Goal: Information Seeking & Learning: Learn about a topic

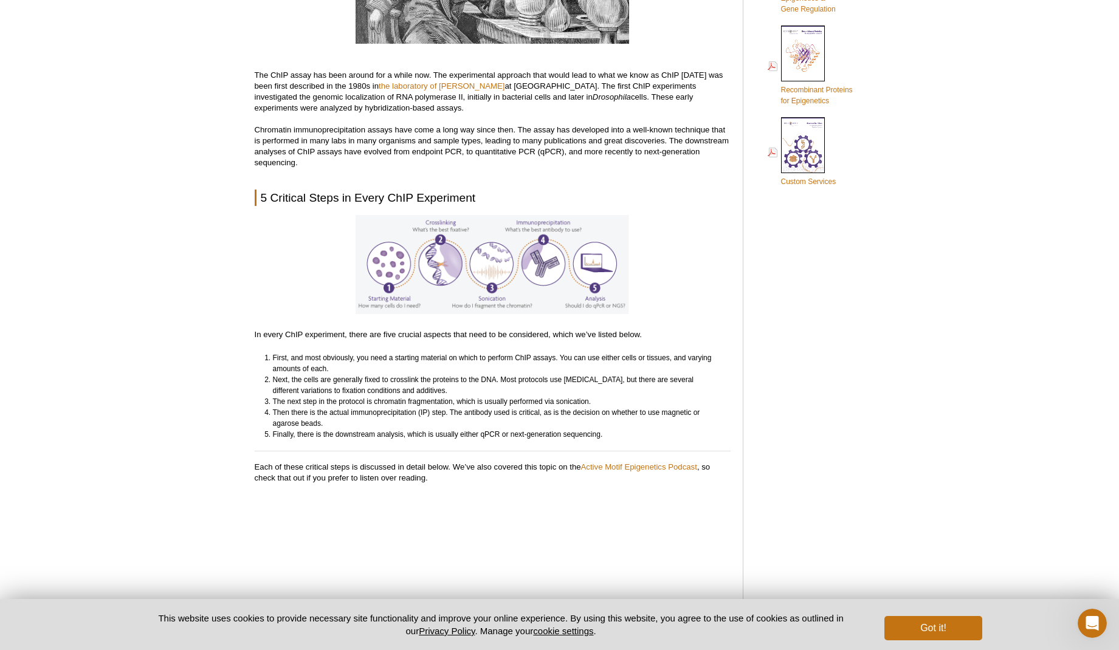
scroll to position [896, 0]
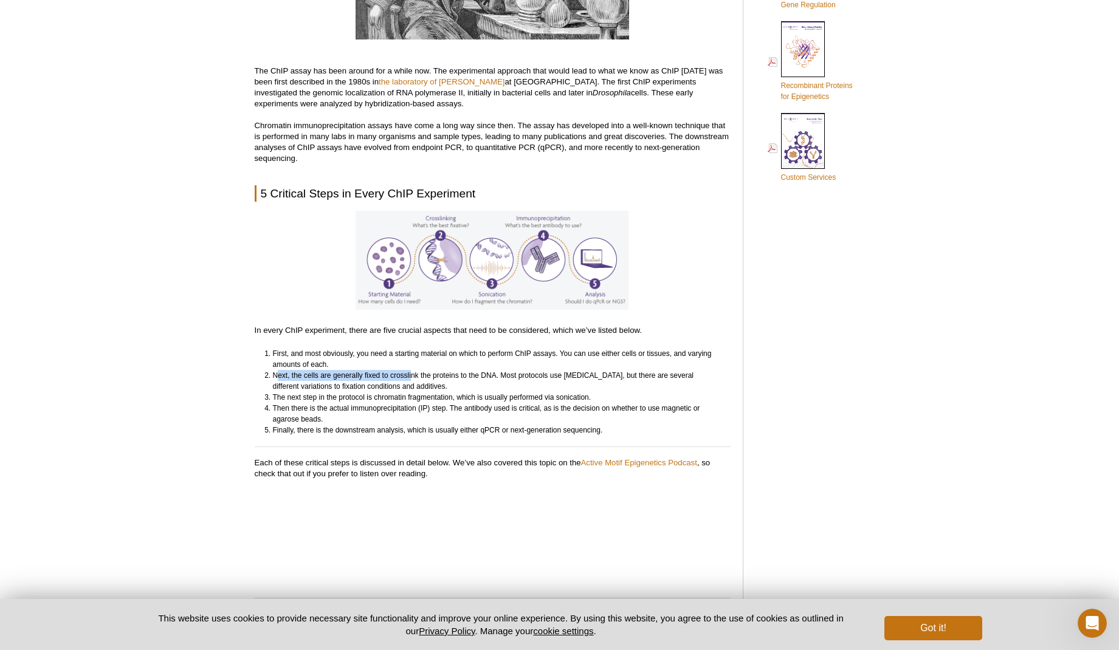
drag, startPoint x: 280, startPoint y: 374, endPoint x: 411, endPoint y: 373, distance: 131.3
click at [411, 373] on li "Next, the cells are generally fixed to crosslink the proteins to the DNA. Most …" at bounding box center [496, 381] width 447 height 22
click at [385, 385] on li "Next, the cells are generally fixed to crosslink the proteins to the DNA. Most …" at bounding box center [496, 381] width 447 height 22
drag, startPoint x: 308, startPoint y: 376, endPoint x: 493, endPoint y: 376, distance: 184.7
click at [493, 376] on li "Next, the cells are generally fixed to crosslink the proteins to the DNA. Most …" at bounding box center [496, 381] width 447 height 22
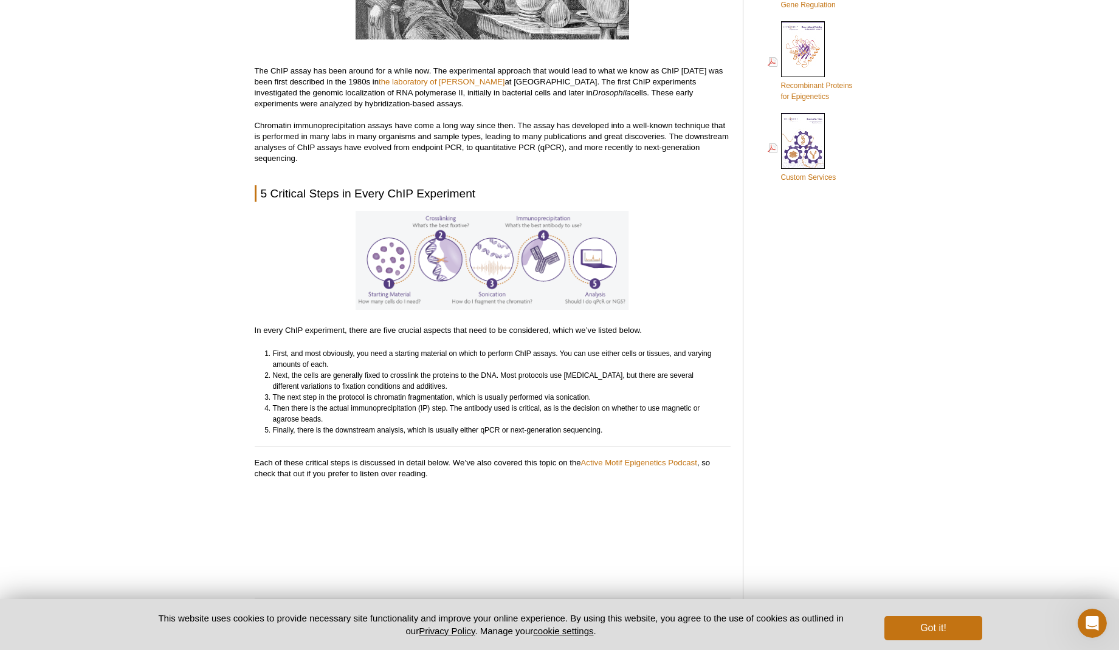
click at [453, 385] on li "Next, the cells are generally fixed to crosslink the proteins to the DNA. Most …" at bounding box center [496, 381] width 447 height 22
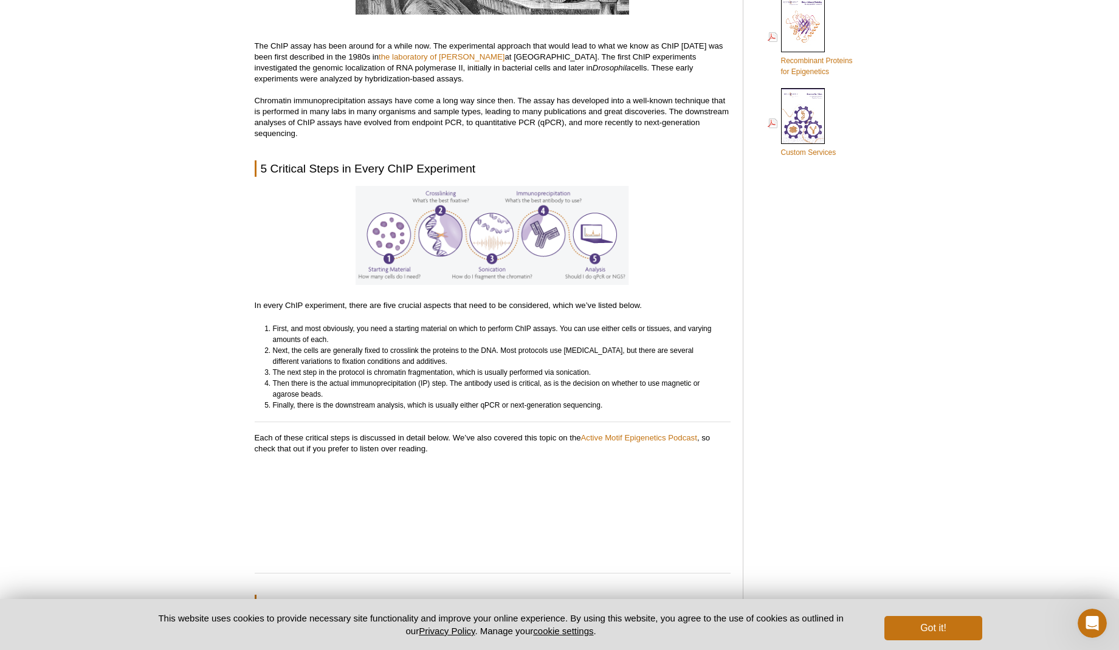
scroll to position [935, 0]
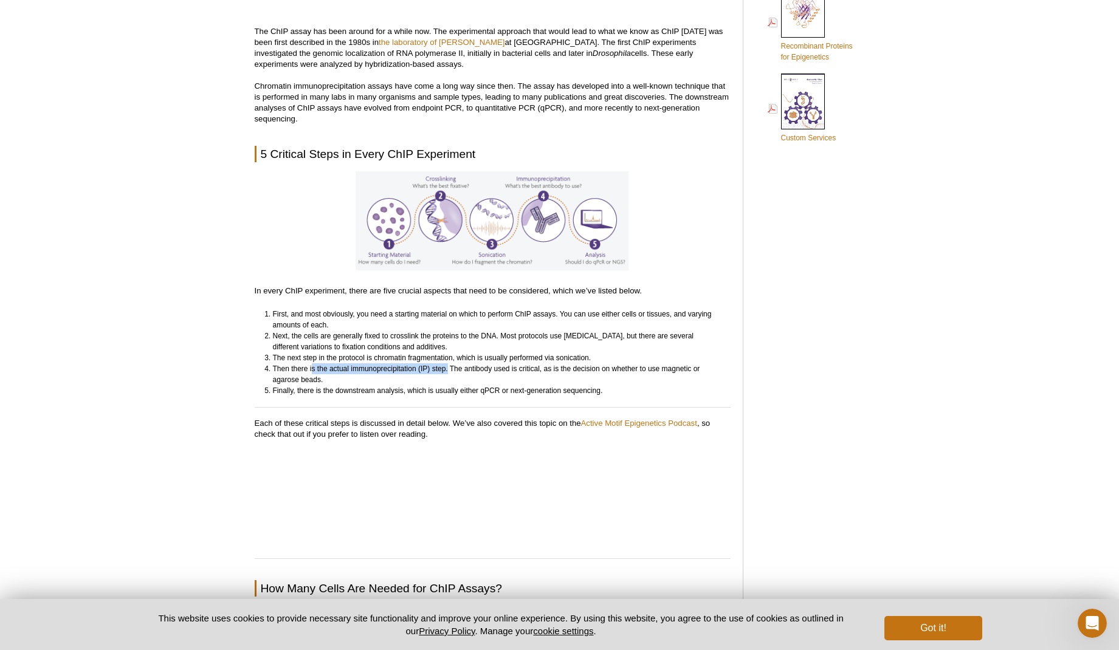
drag, startPoint x: 312, startPoint y: 369, endPoint x: 447, endPoint y: 369, distance: 134.9
click at [447, 369] on li "Then there is the actual immunoprecipitation (IP) step. The antibody used is cr…" at bounding box center [496, 374] width 447 height 22
click at [493, 369] on li "Then there is the actual immunoprecipitation (IP) step. The antibody used is cr…" at bounding box center [496, 374] width 447 height 22
drag, startPoint x: 275, startPoint y: 387, endPoint x: 574, endPoint y: 386, distance: 299.0
click at [574, 386] on li "Finally, there is the downstream analysis, which is usually either qPCR or next…" at bounding box center [496, 390] width 447 height 11
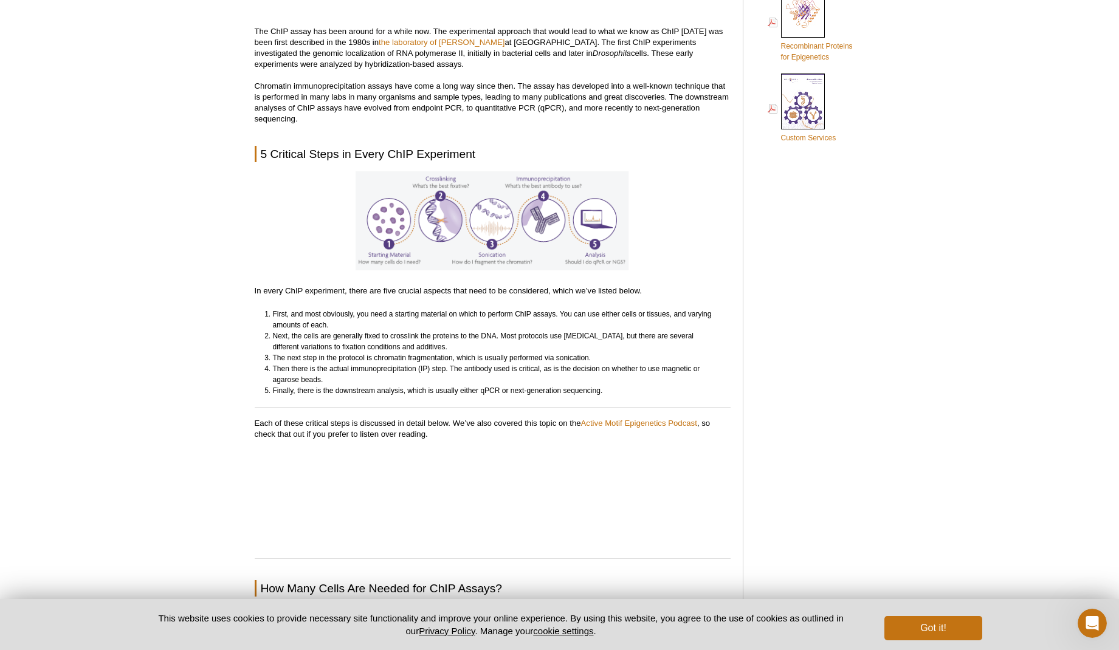
click at [479, 384] on li "Then there is the actual immunoprecipitation (IP) step. The antibody used is cr…" at bounding box center [496, 374] width 447 height 22
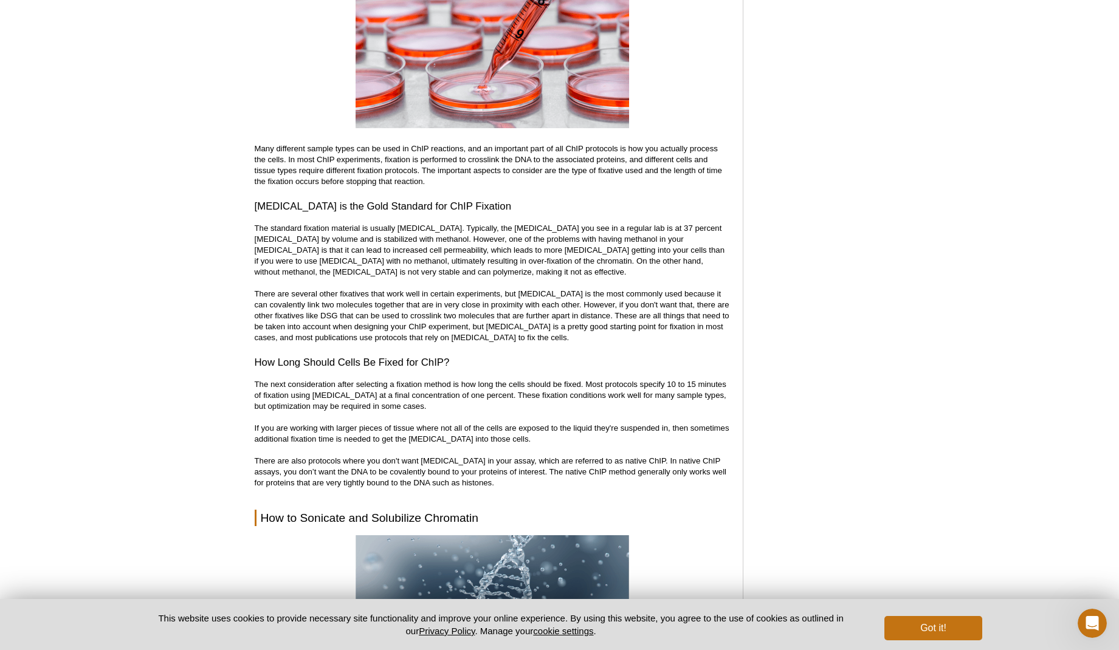
scroll to position [1953, 0]
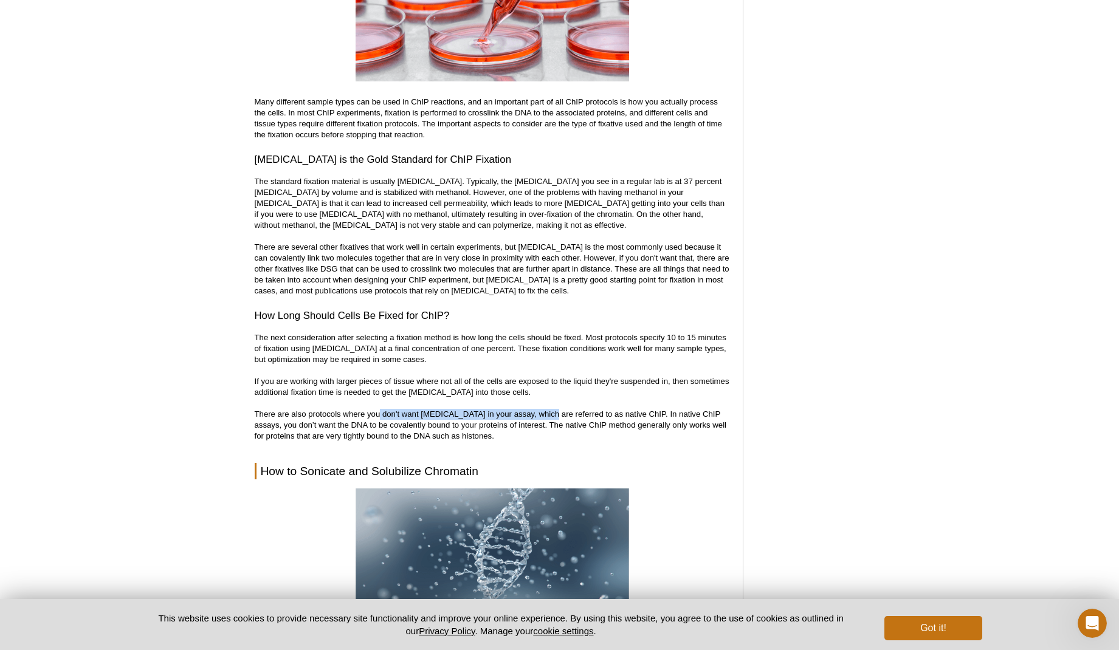
drag, startPoint x: 459, startPoint y: 416, endPoint x: 545, endPoint y: 418, distance: 85.1
click at [545, 418] on p "The next consideration after selecting a fixation method is how long the cells …" at bounding box center [493, 386] width 476 height 109
click at [514, 445] on div "<< Back to MOTIFvations Blog Home Page Guide to Generating the Best ChIP Data E…" at bounding box center [493, 611] width 476 height 4904
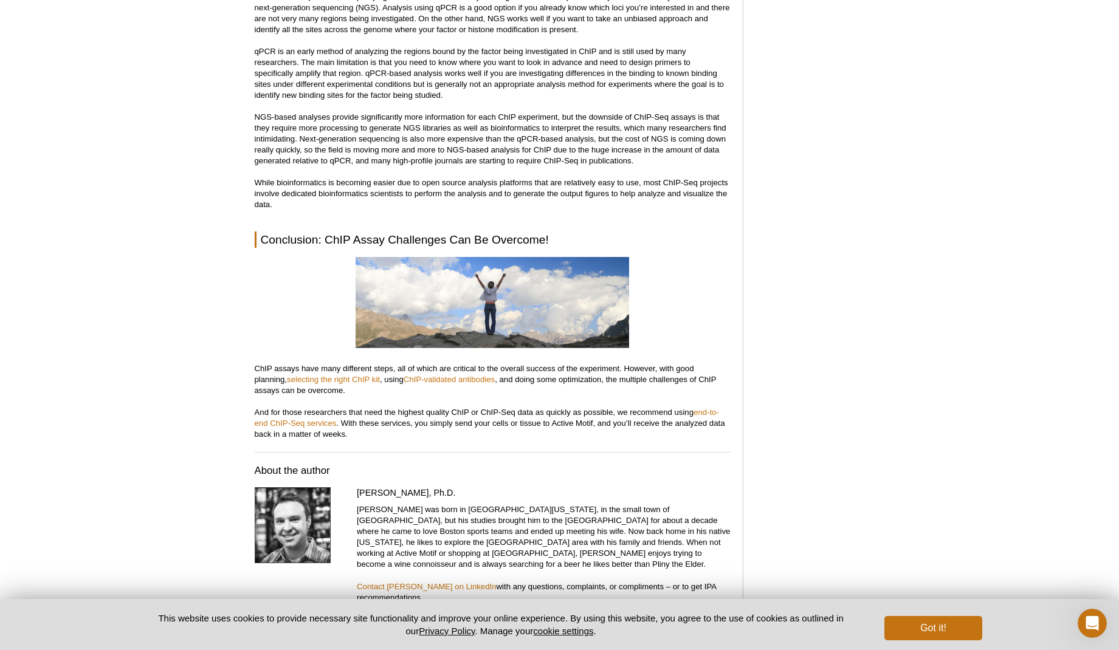
scroll to position [4453, 0]
